Goal: Transaction & Acquisition: Book appointment/travel/reservation

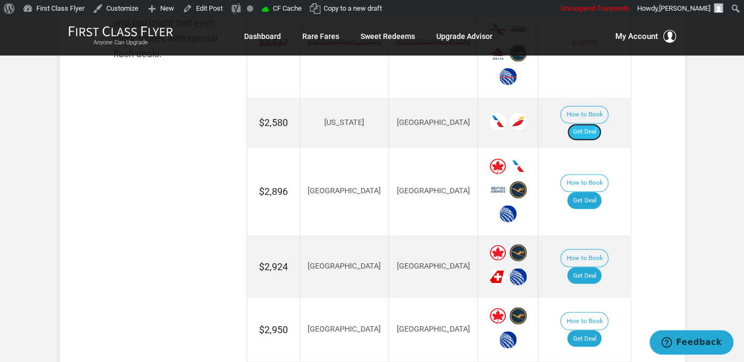
drag, startPoint x: 584, startPoint y: 112, endPoint x: 589, endPoint y: 116, distance: 6.8
click at [585, 123] on link "Get Deal" at bounding box center [584, 131] width 34 height 17
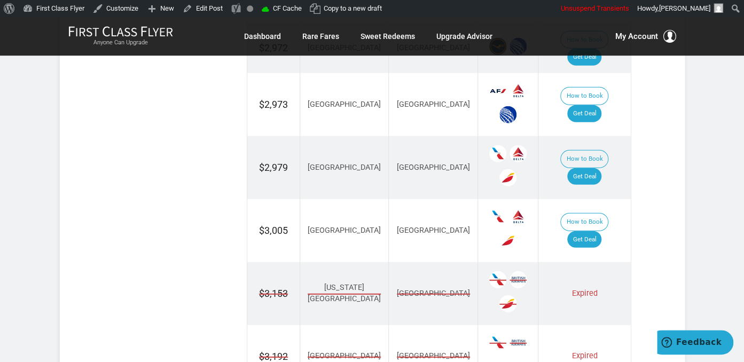
scroll to position [1128, 0]
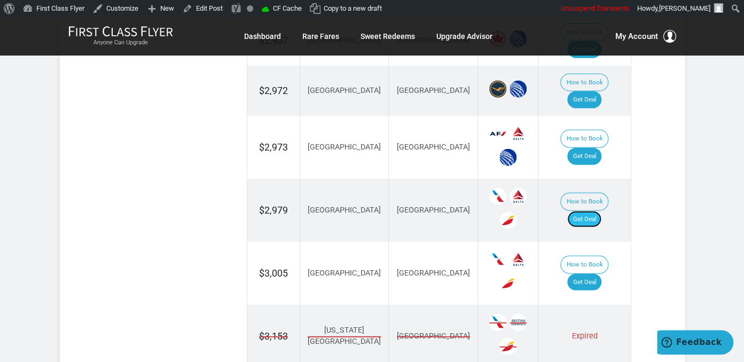
click at [583, 211] on link "Get Deal" at bounding box center [584, 219] width 34 height 17
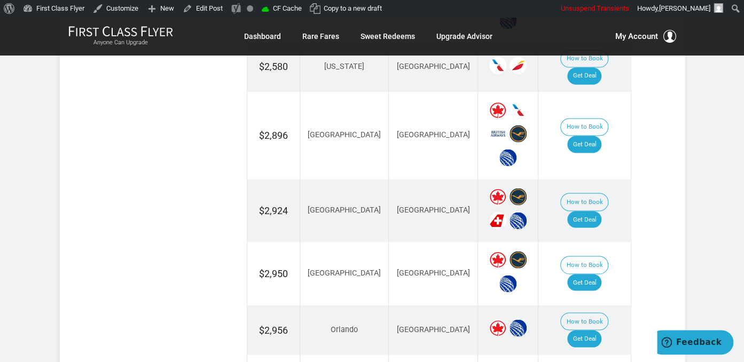
scroll to position [790, 0]
click at [597, 211] on link "Get Deal" at bounding box center [584, 219] width 34 height 17
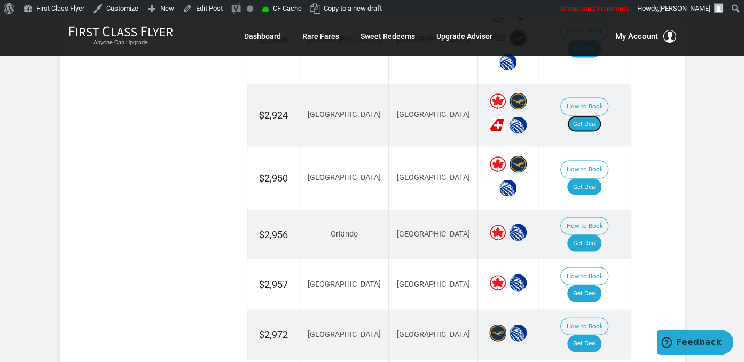
scroll to position [902, 0]
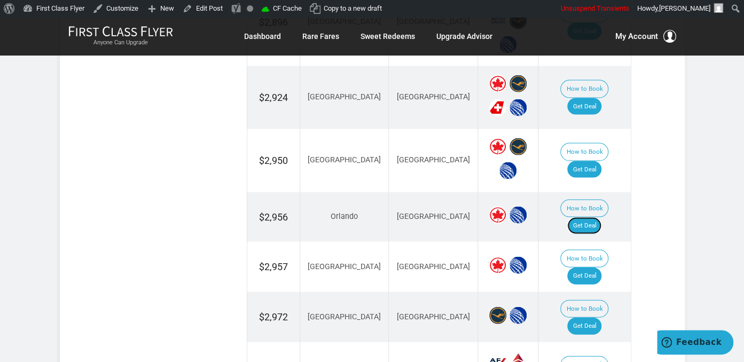
click at [594, 217] on link "Get Deal" at bounding box center [584, 225] width 34 height 17
click at [597, 161] on link "Get Deal" at bounding box center [584, 169] width 34 height 17
drag, startPoint x: 588, startPoint y: 192, endPoint x: 583, endPoint y: 175, distance: 17.9
click at [588, 217] on link "Get Deal" at bounding box center [584, 225] width 34 height 17
click at [587, 161] on link "Get Deal" at bounding box center [584, 169] width 34 height 17
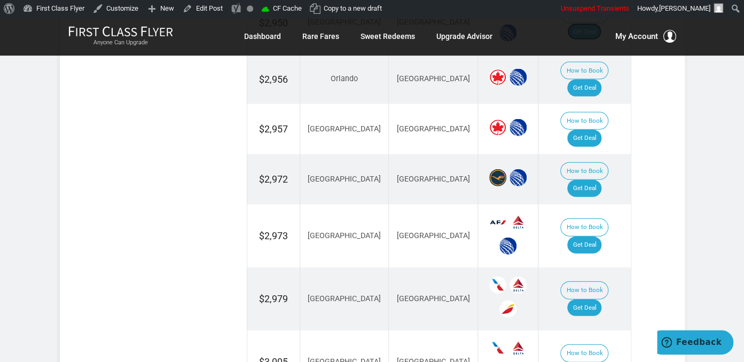
scroll to position [1072, 0]
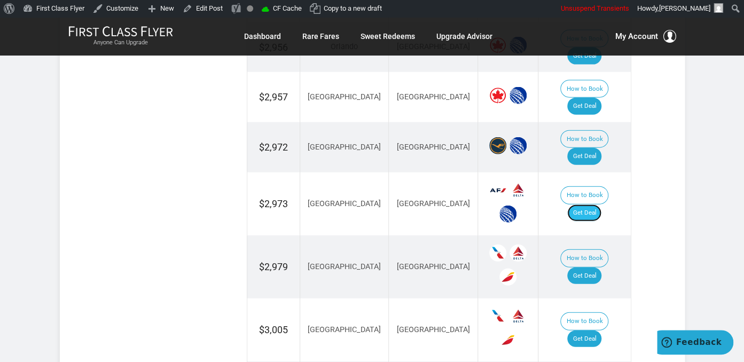
click at [588, 205] on link "Get Deal" at bounding box center [584, 213] width 34 height 17
click at [591, 122] on td "How to Book Get Deal" at bounding box center [585, 147] width 92 height 50
drag, startPoint x: 596, startPoint y: 108, endPoint x: 597, endPoint y: 126, distance: 17.1
click at [596, 122] on td "How to Book Get Deal" at bounding box center [585, 147] width 92 height 50
click at [590, 148] on link "Get Deal" at bounding box center [584, 156] width 34 height 17
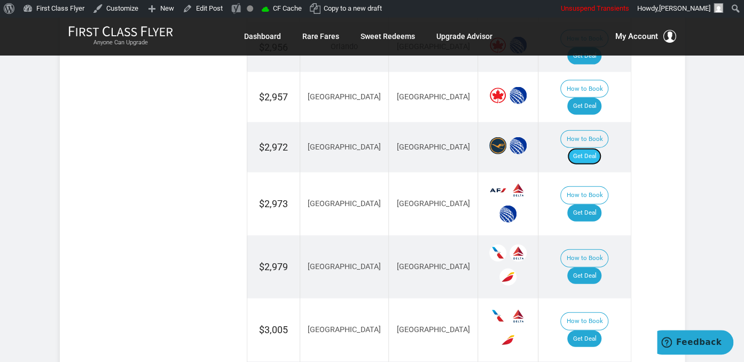
click at [602, 148] on link "Get Deal" at bounding box center [584, 156] width 34 height 17
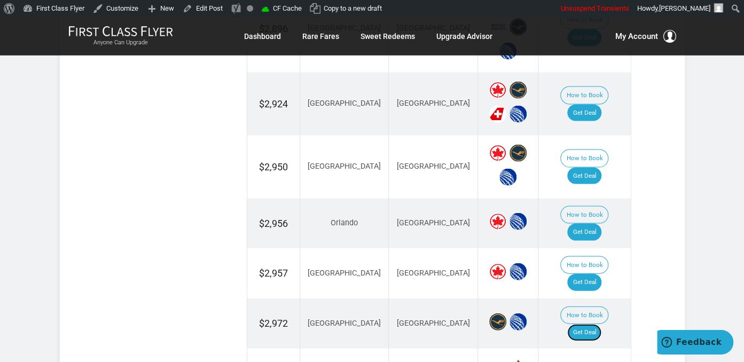
scroll to position [959, 0]
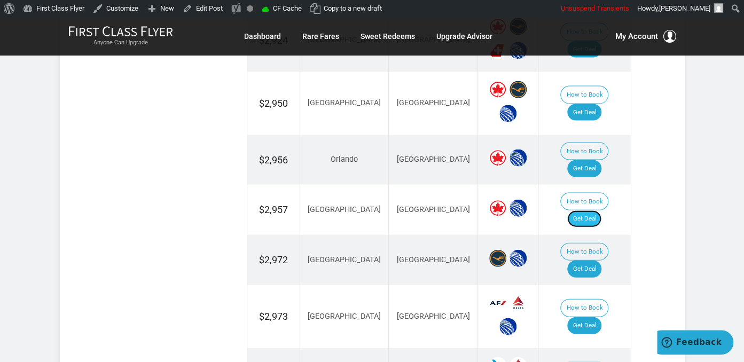
click at [593, 211] on link "Get Deal" at bounding box center [584, 219] width 34 height 17
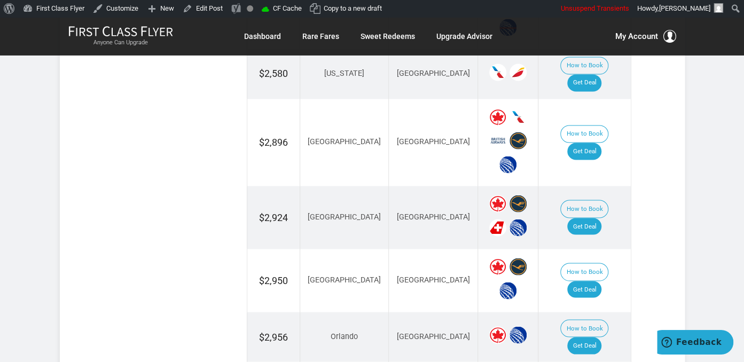
scroll to position [790, 0]
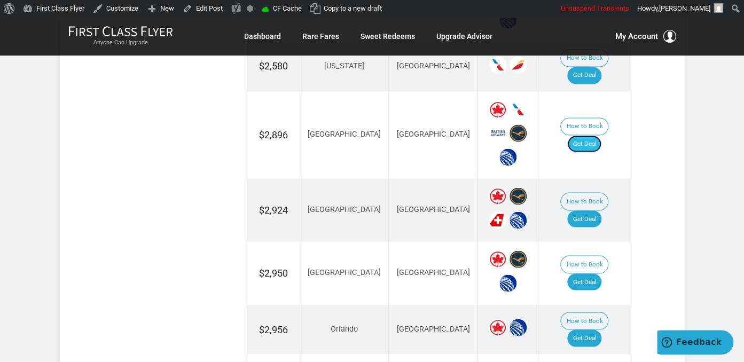
click at [593, 135] on link "Get Deal" at bounding box center [584, 143] width 34 height 17
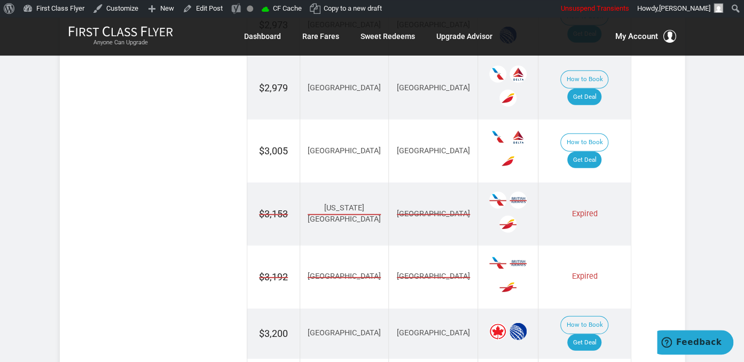
scroll to position [1354, 0]
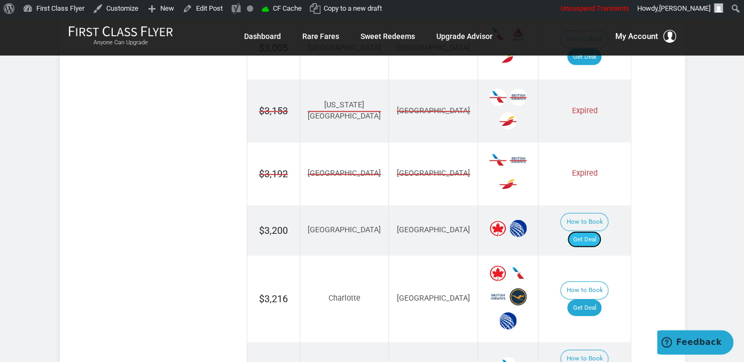
click at [597, 231] on link "Get Deal" at bounding box center [584, 239] width 34 height 17
click at [591, 300] on link "Get Deal" at bounding box center [584, 308] width 34 height 17
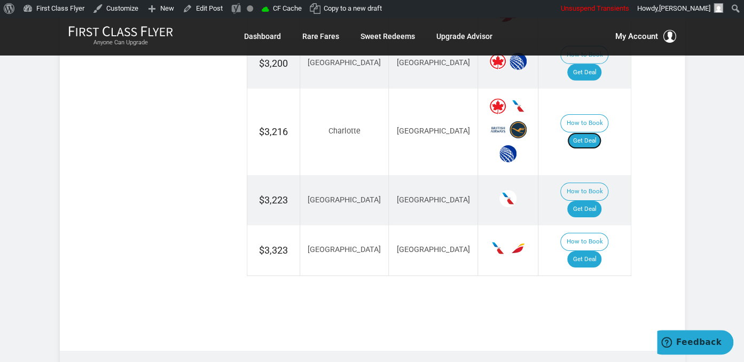
scroll to position [1523, 0]
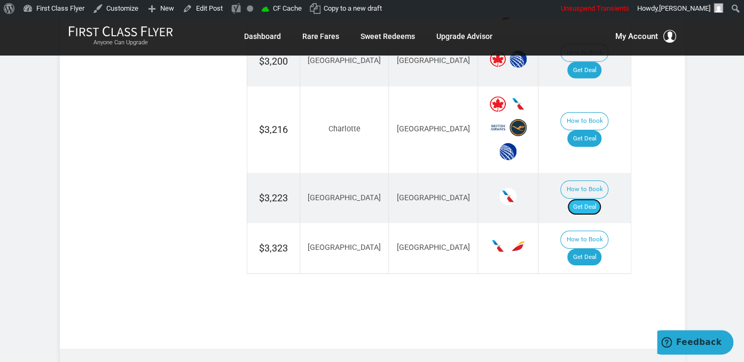
click at [600, 199] on link "Get Deal" at bounding box center [584, 207] width 34 height 17
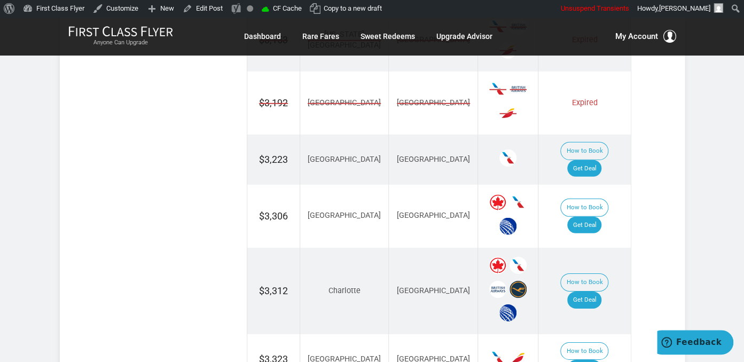
scroll to position [1467, 0]
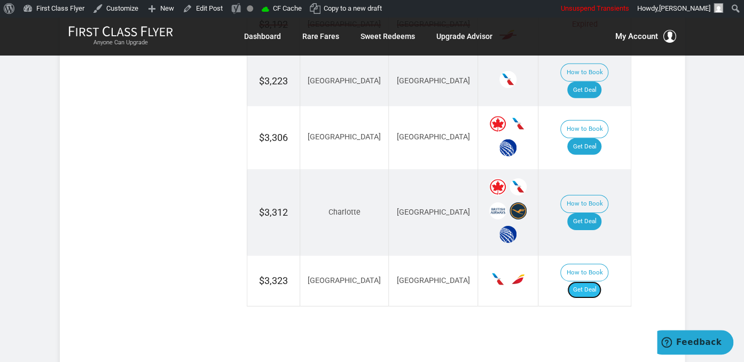
click at [591, 282] on link "Get Deal" at bounding box center [584, 290] width 34 height 17
click at [589, 282] on link "Get Deal" at bounding box center [584, 290] width 34 height 17
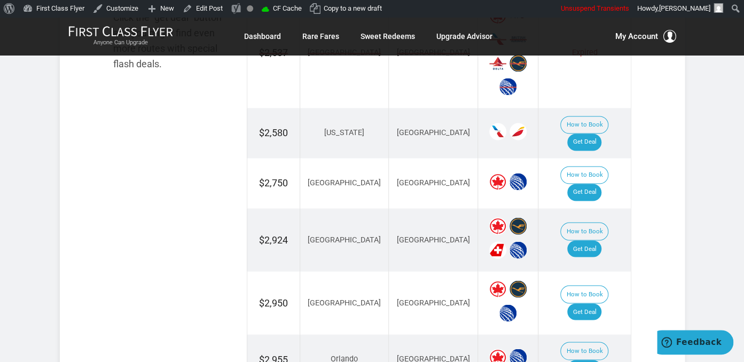
scroll to position [0, 0]
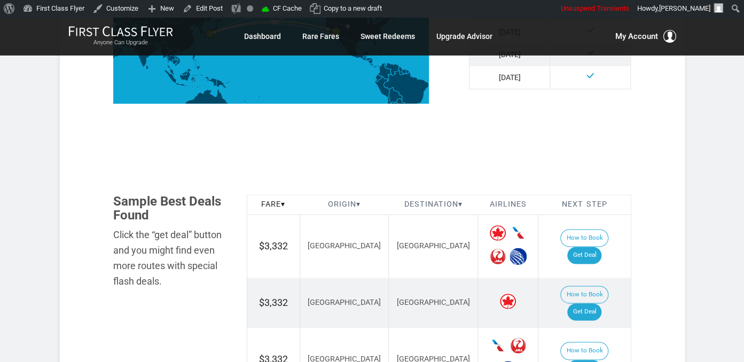
scroll to position [564, 0]
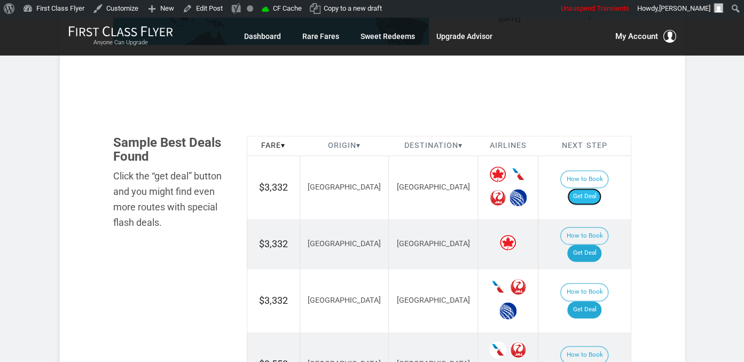
click at [600, 188] on link "Get Deal" at bounding box center [584, 196] width 34 height 17
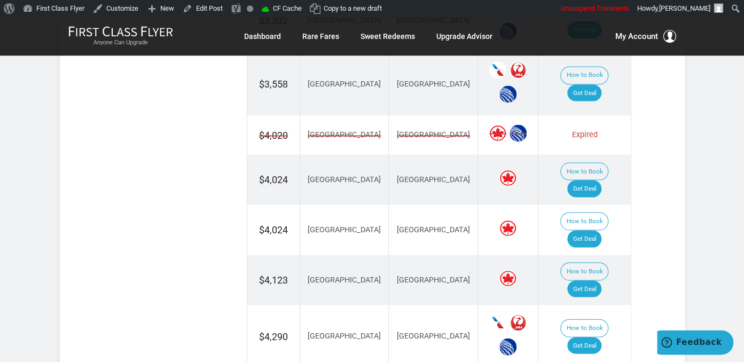
scroll to position [846, 0]
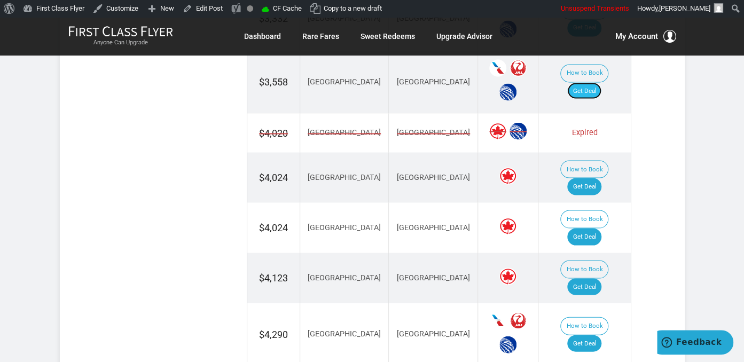
click at [593, 82] on link "Get Deal" at bounding box center [584, 90] width 34 height 17
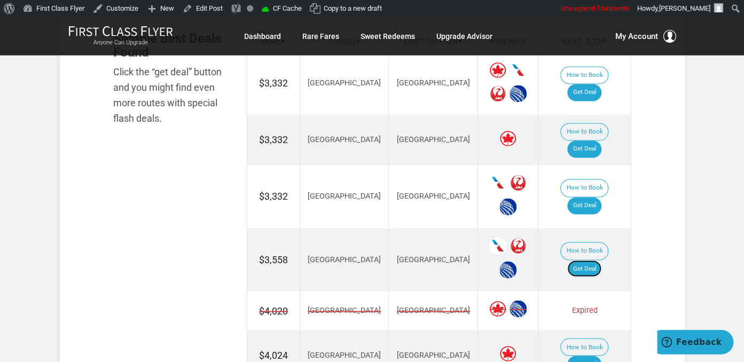
scroll to position [649, 0]
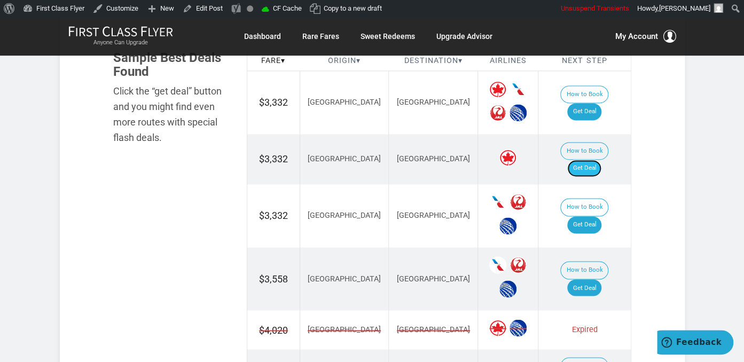
drag, startPoint x: 596, startPoint y: 150, endPoint x: 601, endPoint y: 151, distance: 5.4
click at [596, 160] on link "Get Deal" at bounding box center [584, 168] width 34 height 17
click at [594, 160] on link "Get Deal" at bounding box center [584, 168] width 34 height 17
